Goal: Information Seeking & Learning: Learn about a topic

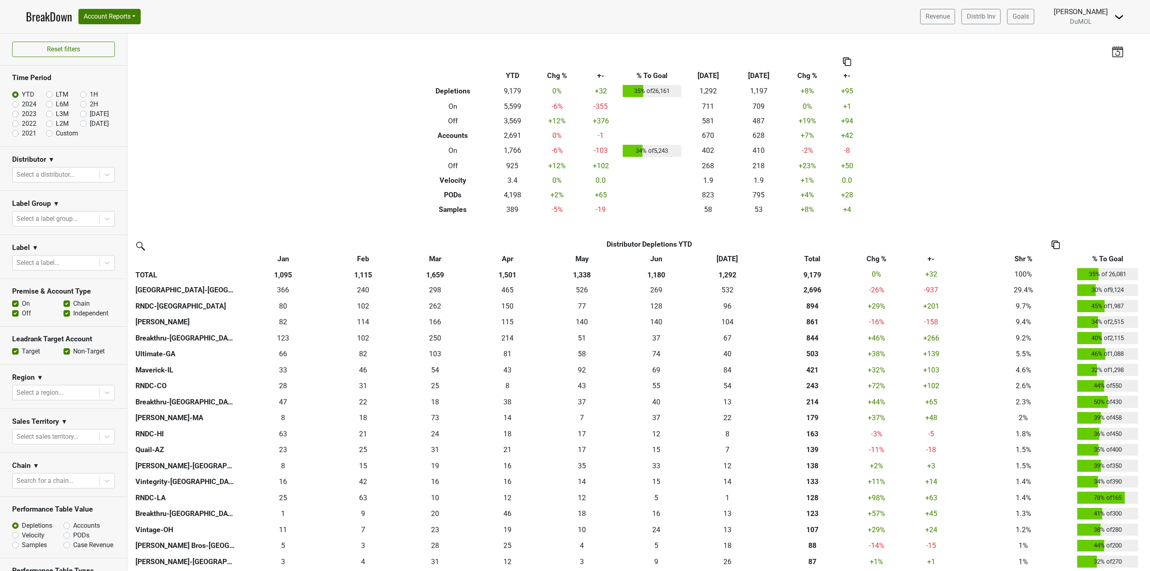
click at [90, 125] on label "[DATE]" at bounding box center [99, 124] width 19 height 10
click at [80, 125] on input "[DATE]" at bounding box center [96, 123] width 32 height 8
radio input "true"
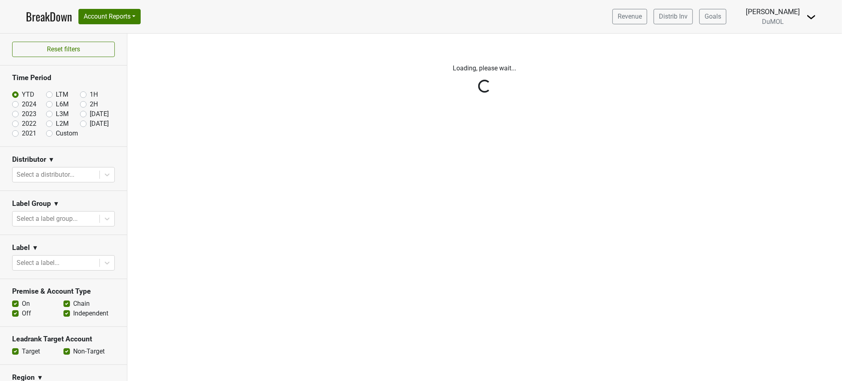
click at [79, 122] on div "Reset filters Time Period YTD LTM 1H 2024 L6M 2H 2023 L3M Jul '25 2022 L2M Aug …" at bounding box center [63, 207] width 127 height 347
click at [78, 124] on div "Reset filters Time Period YTD LTM 1H 2024 L6M 2H 2023 L3M Jul '25 2022 L2M Aug …" at bounding box center [63, 207] width 127 height 347
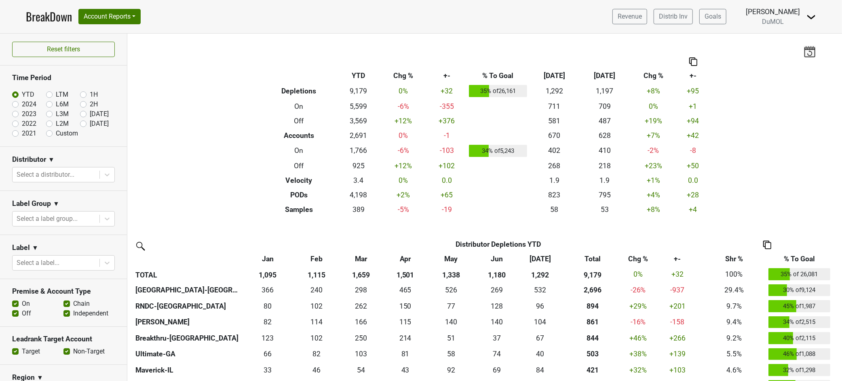
click at [90, 124] on label "[DATE]" at bounding box center [99, 124] width 19 height 10
click at [80, 124] on input "[DATE]" at bounding box center [96, 123] width 32 height 8
radio input "true"
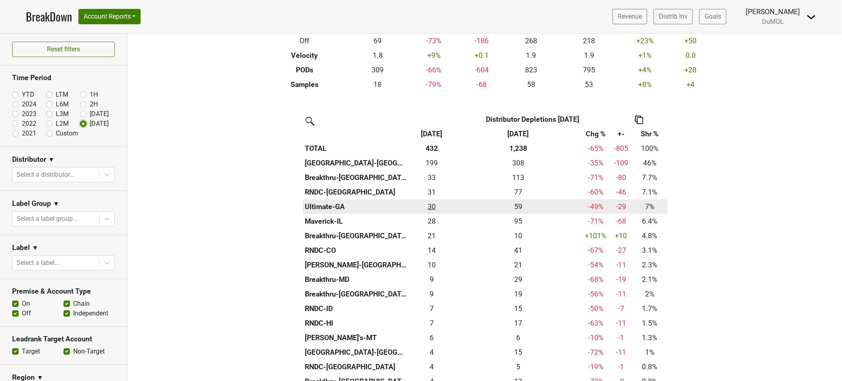
scroll to position [135, 0]
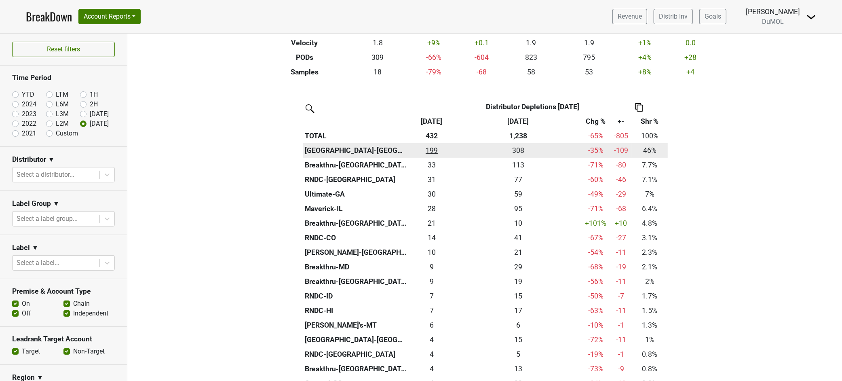
click at [430, 152] on div "199 199" at bounding box center [431, 150] width 43 height 11
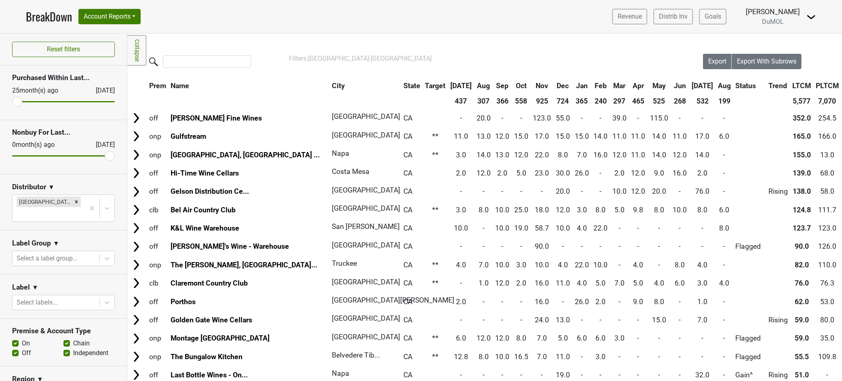
click at [716, 85] on th "Aug" at bounding box center [724, 85] width 17 height 15
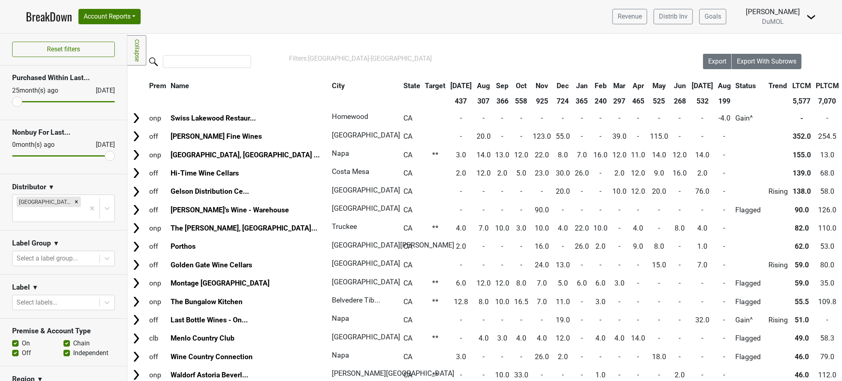
click at [716, 85] on th "Aug" at bounding box center [724, 85] width 17 height 15
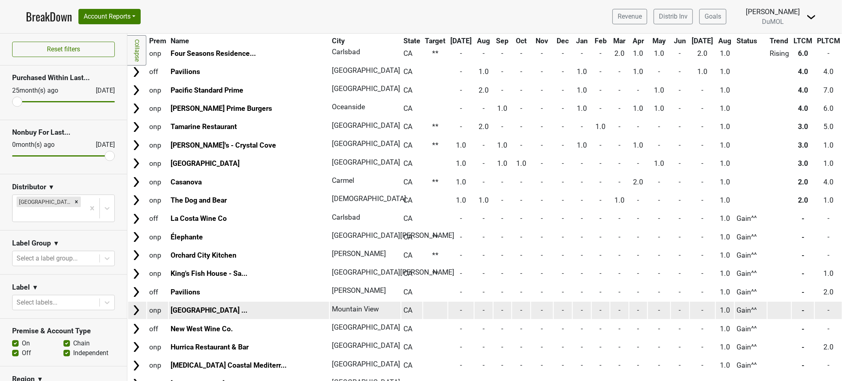
scroll to position [899, 0]
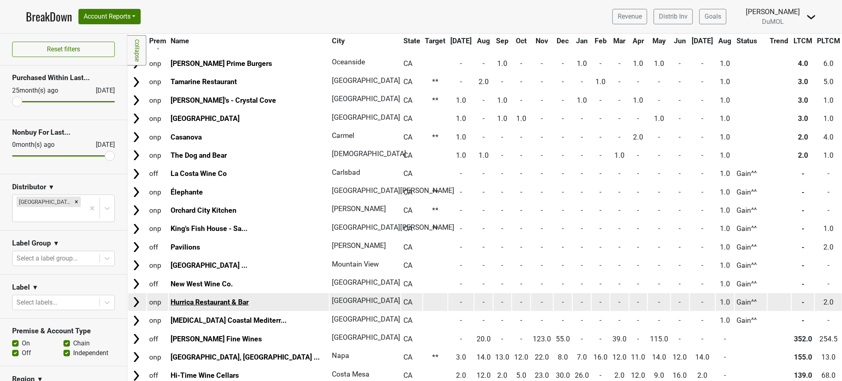
click at [213, 298] on link "Hurrica Restaurant & Bar" at bounding box center [210, 302] width 78 height 8
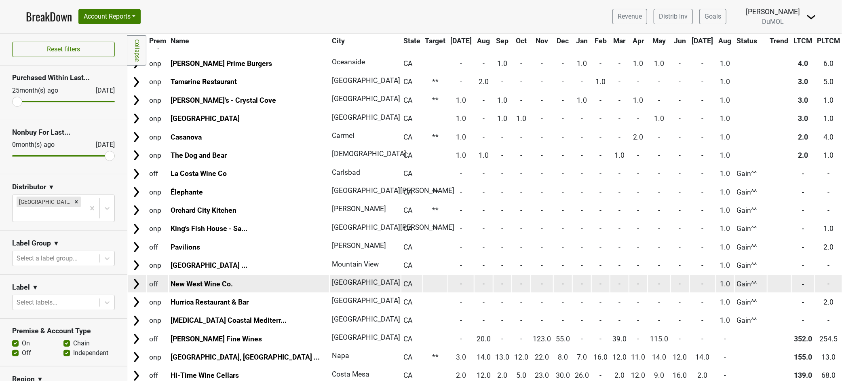
scroll to position [943, 0]
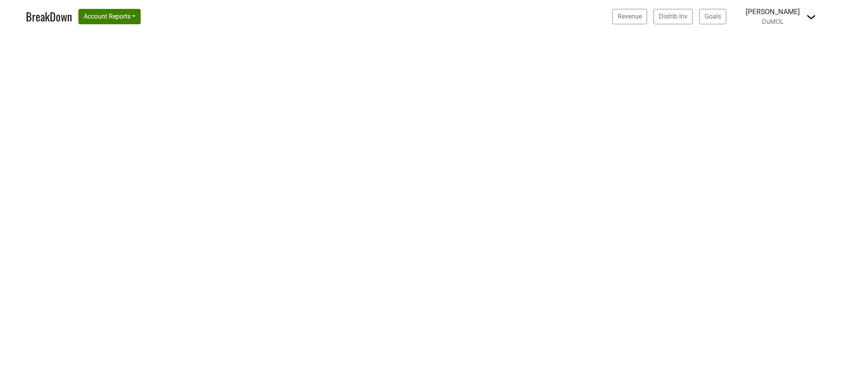
select select "CA"
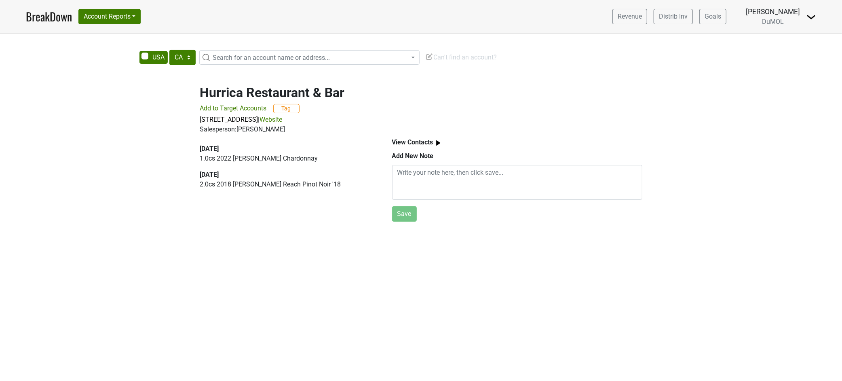
click at [35, 16] on link "BreakDown" at bounding box center [49, 16] width 46 height 17
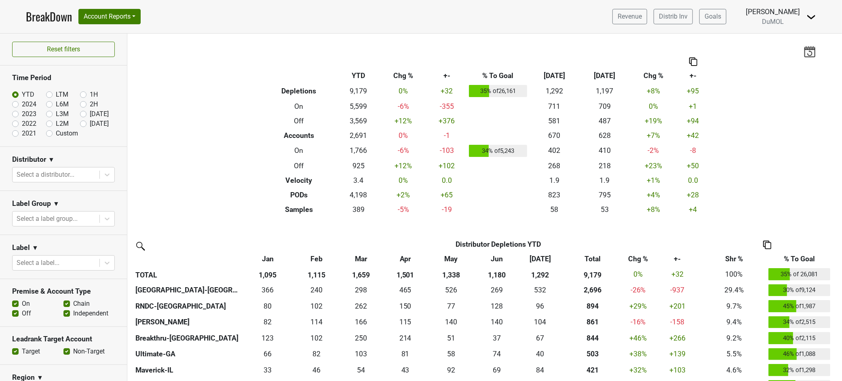
drag, startPoint x: 779, startPoint y: 180, endPoint x: 774, endPoint y: 177, distance: 5.3
click at [779, 179] on div "Filters Breakdown Type YTD Chg % +- % To Goal [DATE] ‘[DATE] Chg % +- Depletion…" at bounding box center [484, 207] width 715 height 347
click at [90, 123] on label "[DATE]" at bounding box center [99, 124] width 19 height 10
click at [80, 123] on input "[DATE]" at bounding box center [96, 123] width 32 height 8
radio input "true"
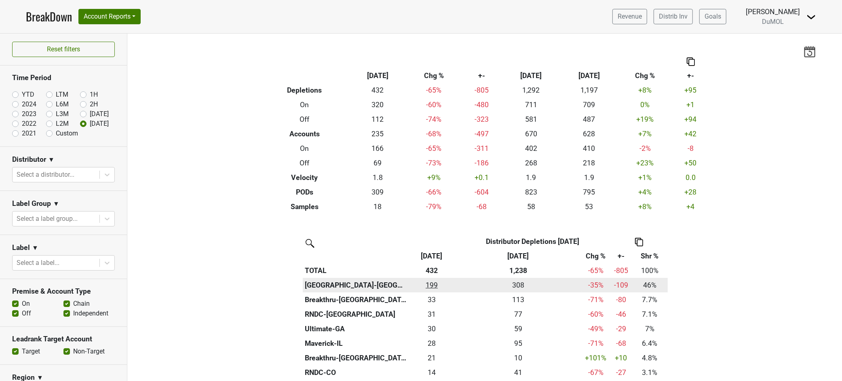
click at [432, 286] on div "199 199" at bounding box center [431, 285] width 43 height 11
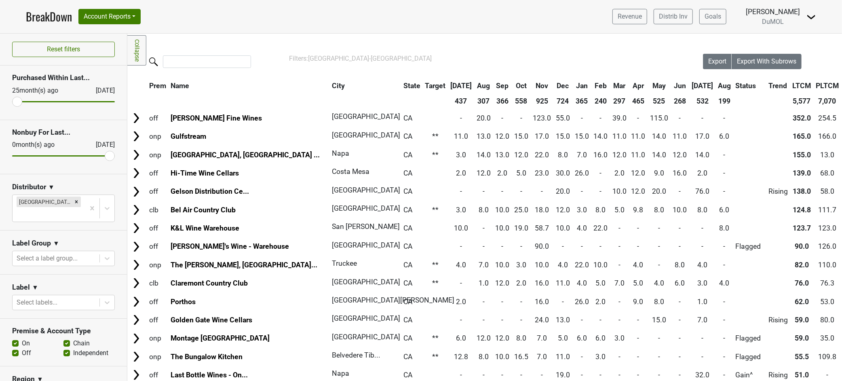
click at [716, 86] on th "Aug" at bounding box center [724, 85] width 17 height 15
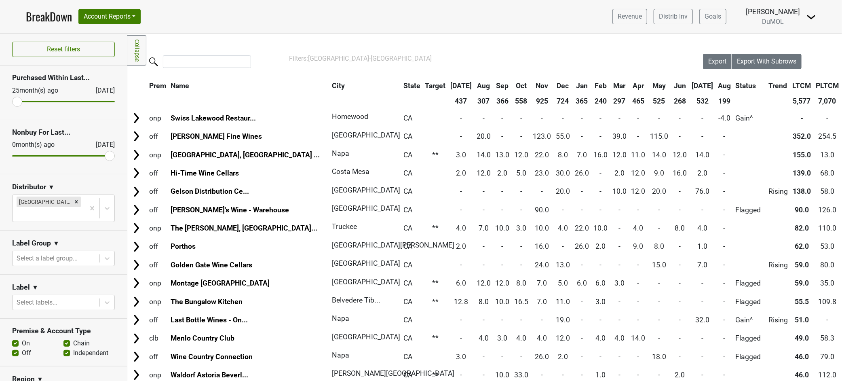
click at [716, 86] on th "Aug" at bounding box center [724, 85] width 17 height 15
